Goal: Book appointment/travel/reservation

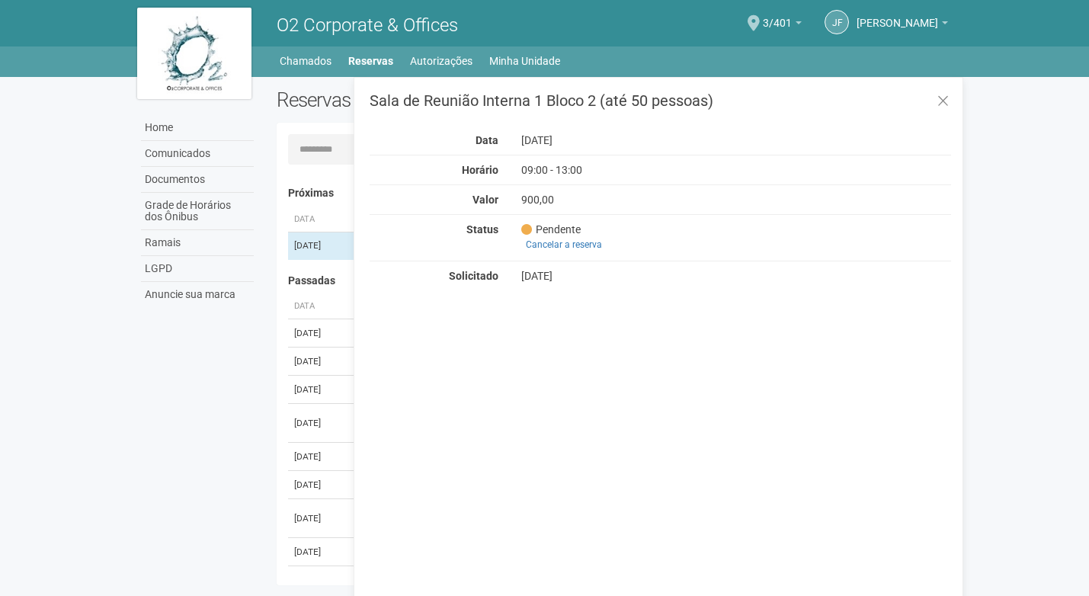
scroll to position [24, 0]
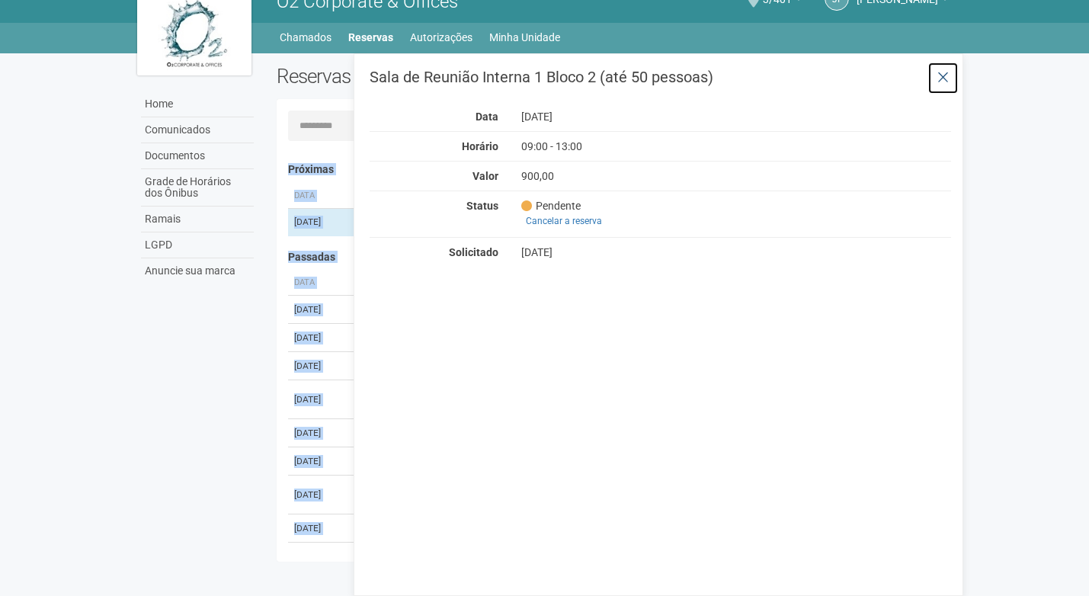
click at [944, 76] on icon at bounding box center [943, 77] width 11 height 15
click at [944, 76] on div "Sala de Reunião Interna 1 Bloco 2 (até 50 pessoas) Data 04/09/2025 Horário 09:0…" at bounding box center [659, 324] width 610 height 543
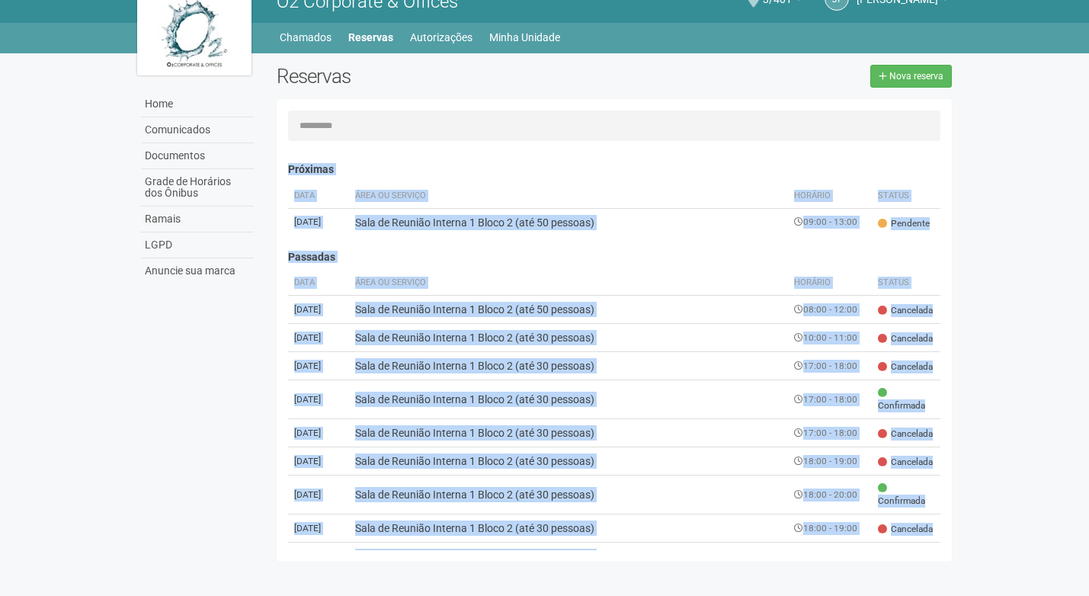
click at [1017, 284] on body "Aguarde... O2 Corporate & Offices JF Jaidete Freitas Jaidete Freitas jaidete.fr…" at bounding box center [544, 274] width 1089 height 596
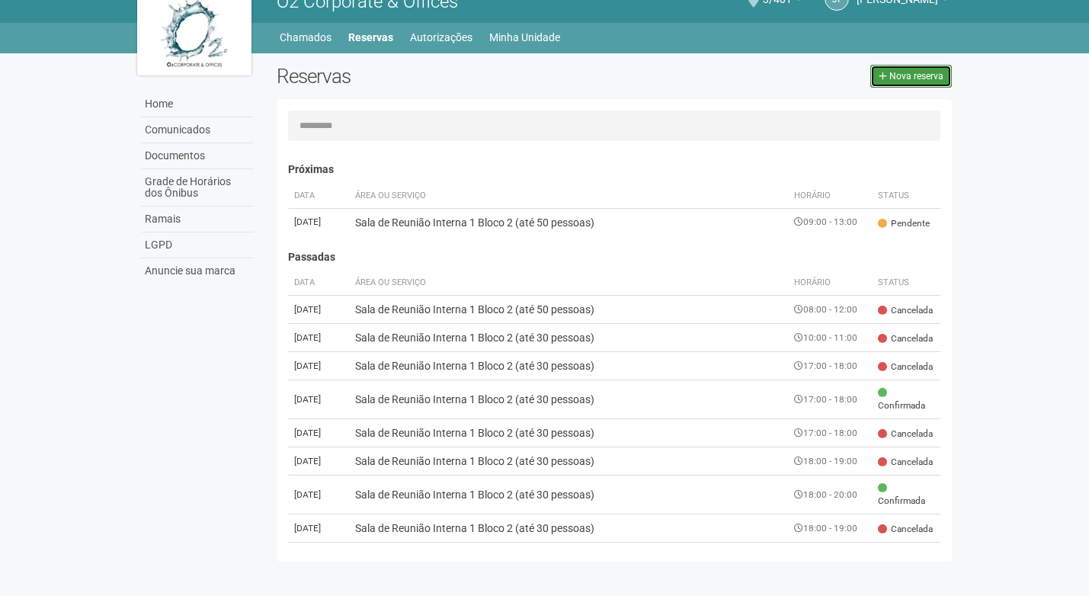
click at [919, 73] on span "Nova reserva" at bounding box center [917, 76] width 54 height 11
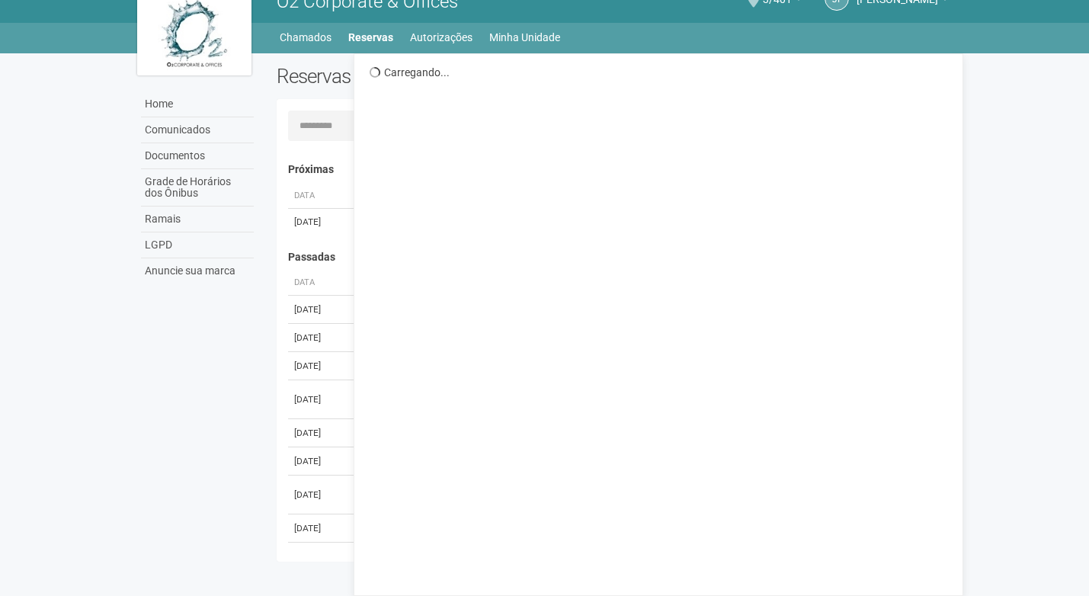
click at [919, 73] on div "Reservas Nova reserva Próximas Data Área ou Serviço Horário Status 04/09/2025 S…" at bounding box center [614, 317] width 699 height 505
click at [439, 34] on link "Autorizações" at bounding box center [441, 37] width 63 height 21
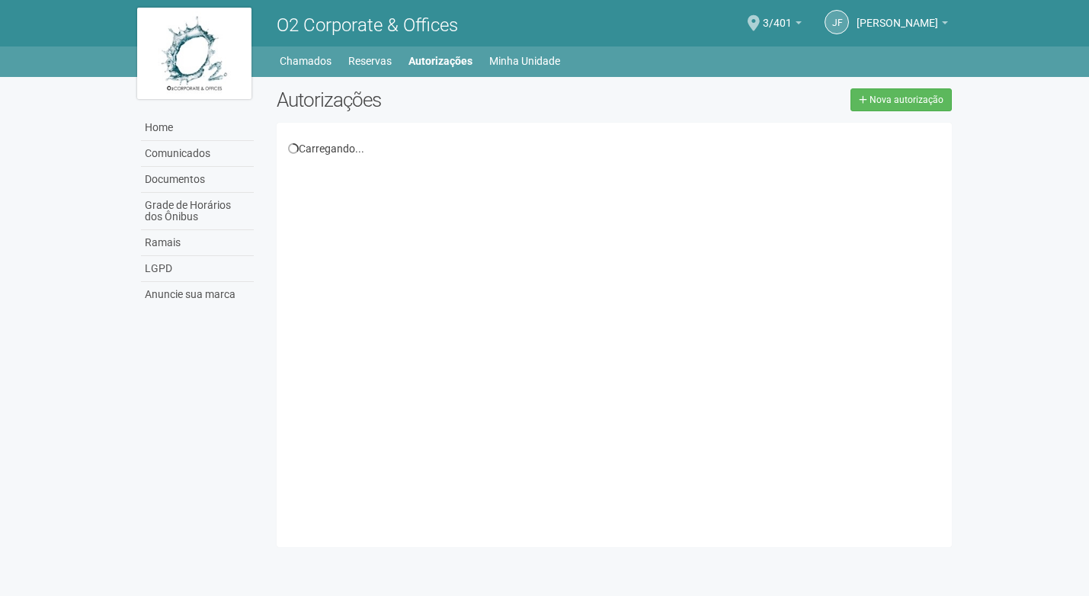
click at [396, 60] on li "Reservas" at bounding box center [377, 60] width 59 height 21
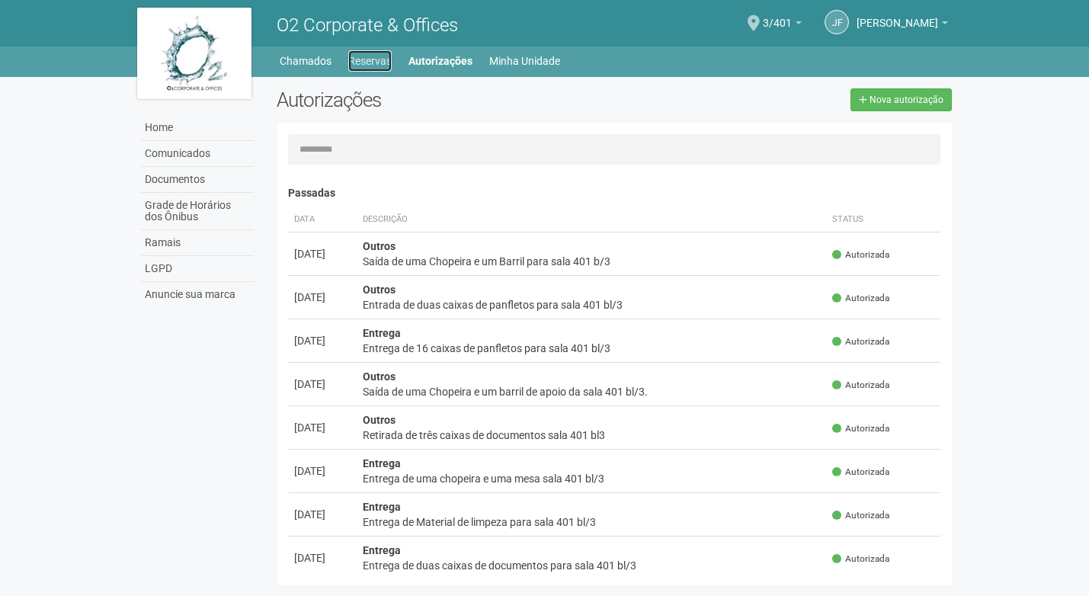
click at [360, 57] on link "Reservas" at bounding box center [369, 60] width 43 height 21
